Goal: Information Seeking & Learning: Learn about a topic

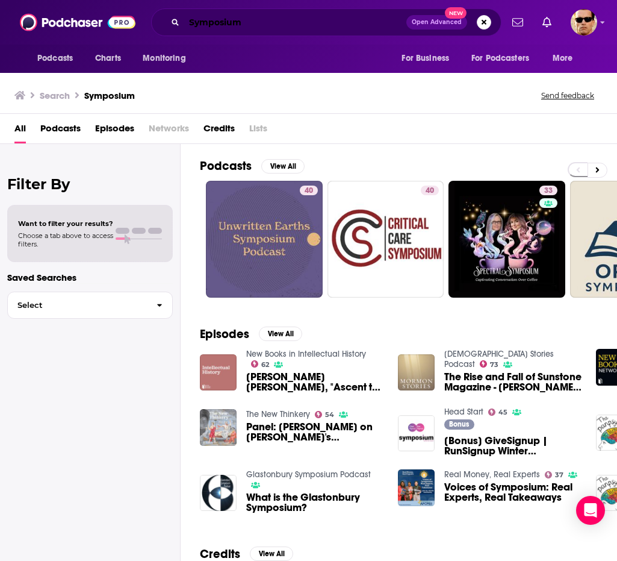
click at [238, 23] on input "Symposium" at bounding box center [295, 22] width 222 height 19
paste input "Campus Docket"
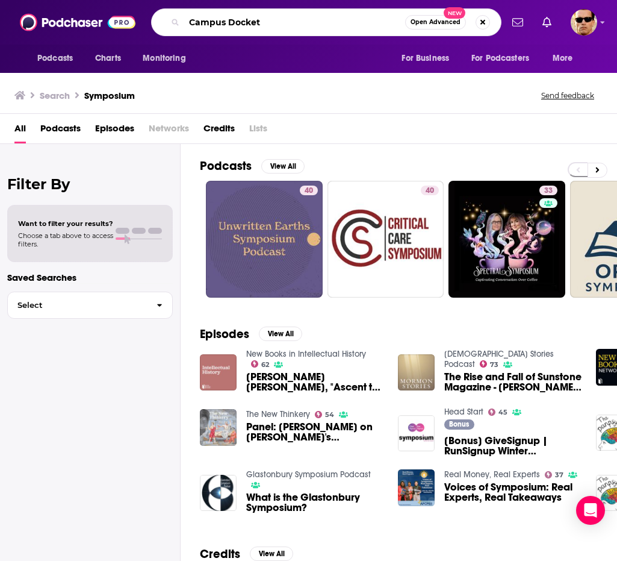
type input "Campus Docket"
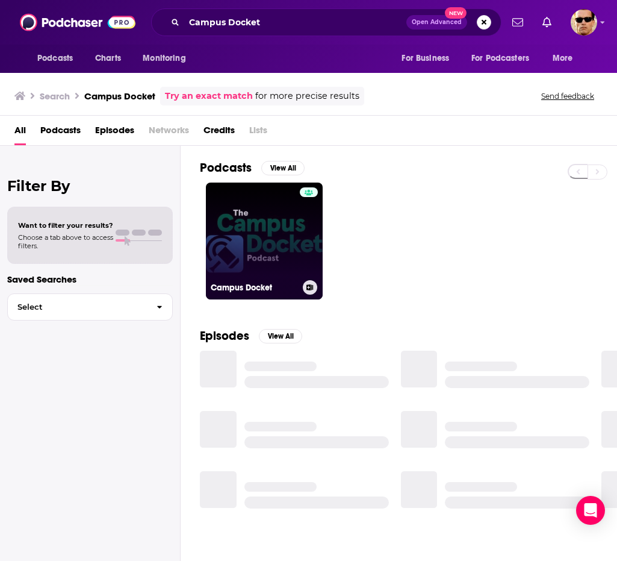
click at [260, 208] on link "Campus Docket" at bounding box center [264, 240] width 117 height 117
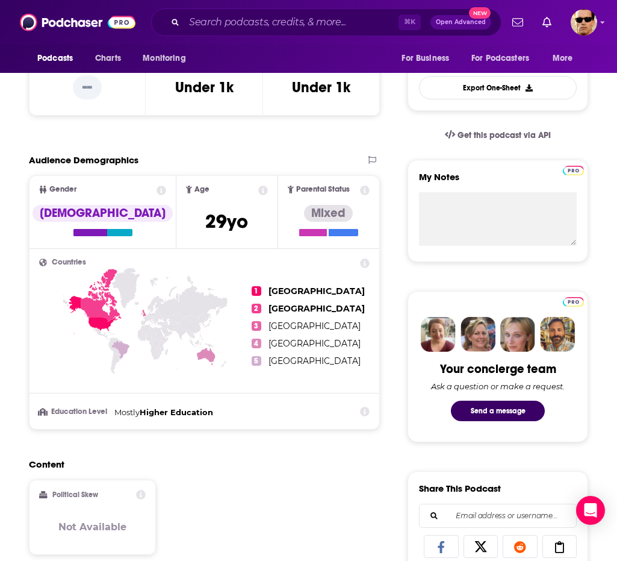
scroll to position [315, 0]
